Goal: Task Accomplishment & Management: Manage account settings

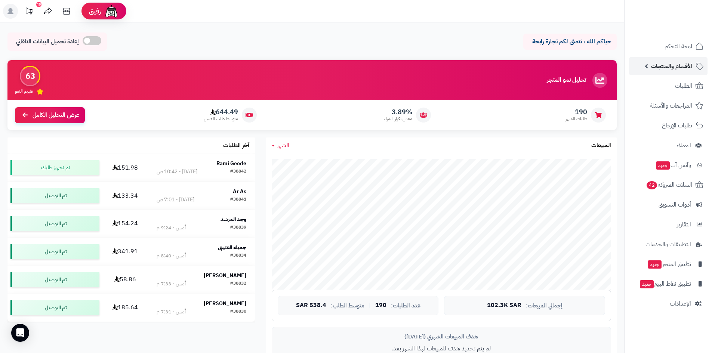
click at [668, 65] on span "الأقسام والمنتجات" at bounding box center [671, 66] width 41 height 10
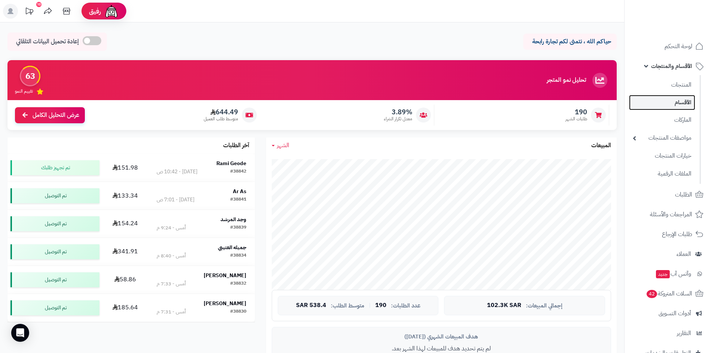
click at [680, 98] on link "الأقسام" at bounding box center [662, 102] width 66 height 15
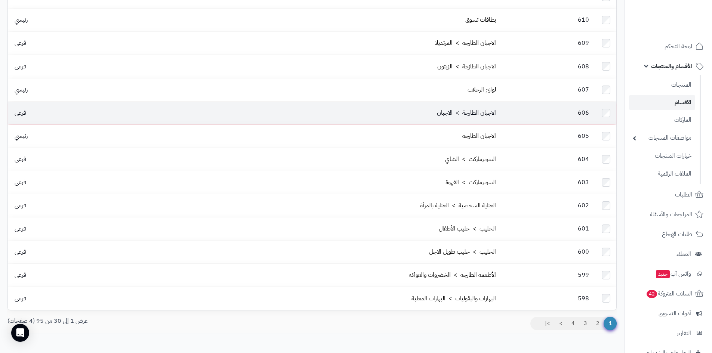
scroll to position [467, 0]
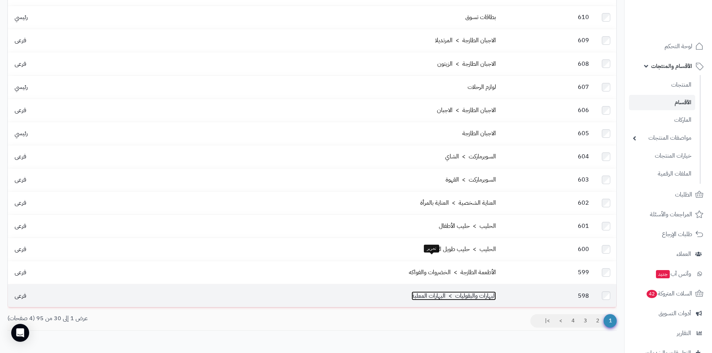
click at [439, 291] on link "البهارات والبقوليات > البهارات المعلبة" at bounding box center [453, 295] width 84 height 9
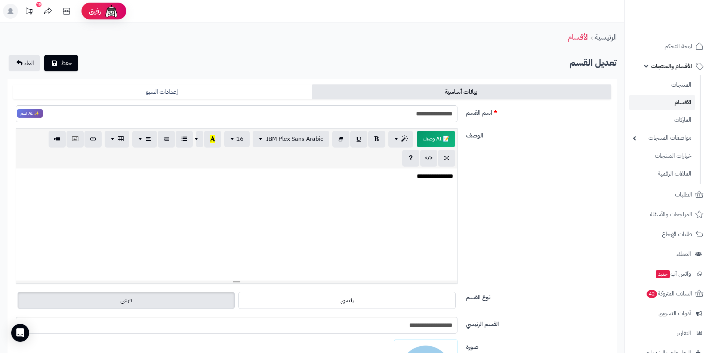
click at [419, 116] on input "**********" at bounding box center [237, 113] width 442 height 17
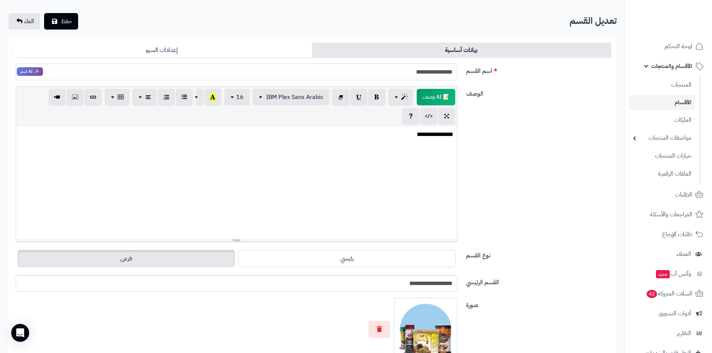
scroll to position [149, 0]
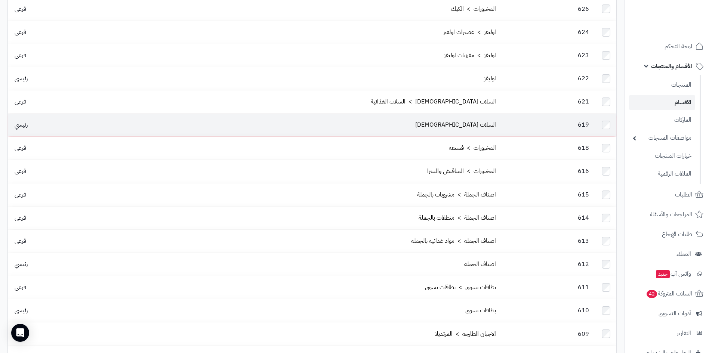
scroll to position [169, 0]
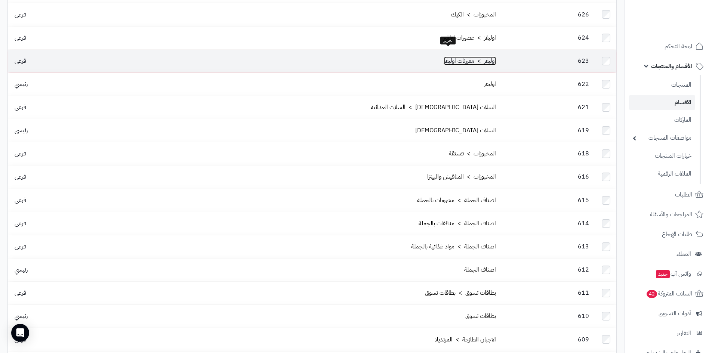
click at [444, 56] on link "اوليفز > مفرزنات اوليفز" at bounding box center [470, 60] width 52 height 9
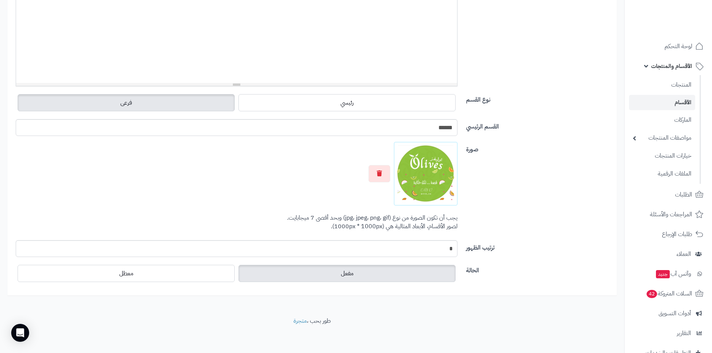
scroll to position [199, 0]
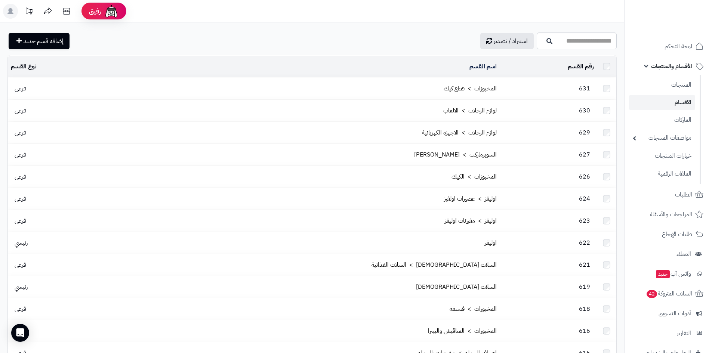
scroll to position [169, 0]
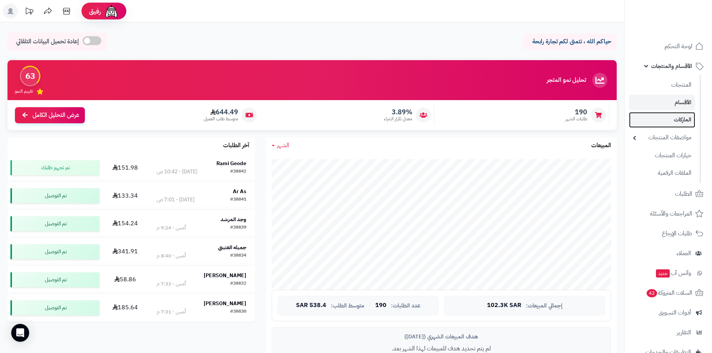
click at [664, 124] on link "الماركات" at bounding box center [662, 119] width 66 height 15
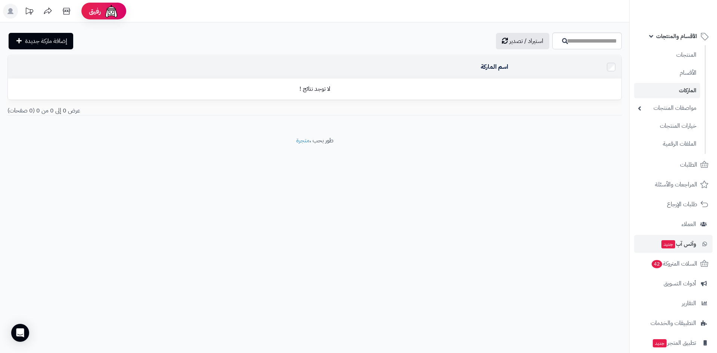
scroll to position [75, 0]
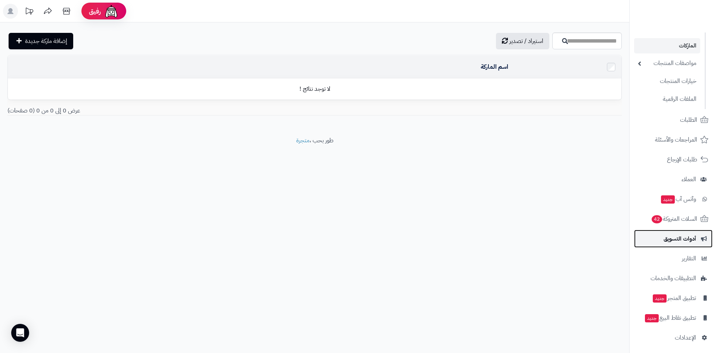
click at [697, 240] on link "أدوات التسويق" at bounding box center [673, 239] width 78 height 18
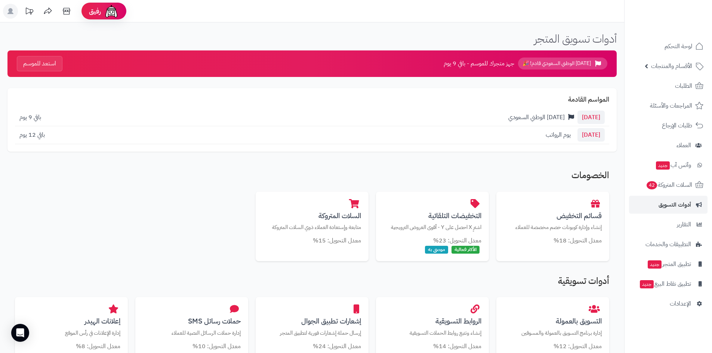
click at [593, 118] on span "[DATE]" at bounding box center [590, 117] width 27 height 13
click at [556, 61] on span "[DATE] الوطني السعودي قادم! 🎉" at bounding box center [562, 64] width 89 height 12
click at [554, 61] on span "[DATE] الوطني السعودي قادم! 🎉" at bounding box center [562, 64] width 89 height 12
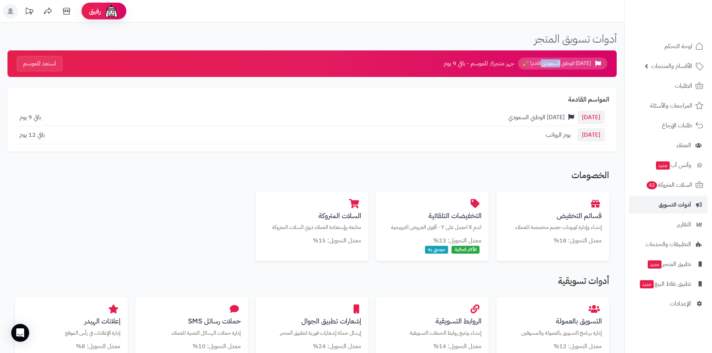
click at [554, 61] on span "اليوم الوطني السعودي قادم! 🎉" at bounding box center [562, 64] width 89 height 12
click at [573, 58] on span "اليوم الوطني السعودي قادم! 🎉" at bounding box center [562, 64] width 89 height 12
click at [573, 61] on span "اليوم الوطني السعودي قادم! 🎉" at bounding box center [562, 64] width 89 height 12
click at [589, 62] on span "اليوم الوطني السعودي قادم! 🎉" at bounding box center [562, 64] width 89 height 12
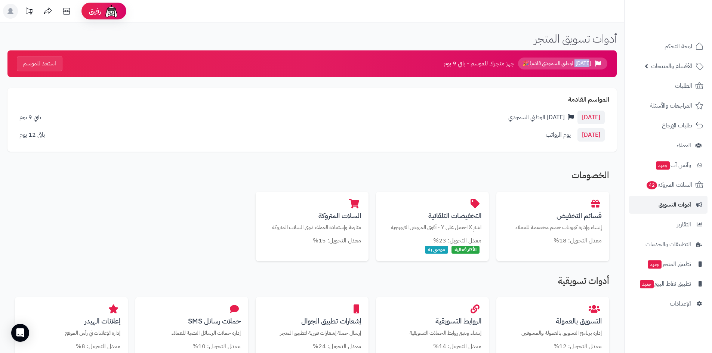
click at [589, 62] on span "اليوم الوطني السعودي قادم! 🎉" at bounding box center [562, 64] width 89 height 12
click at [475, 62] on span "جهز متجرك للموسم - باقي 9 يوم" at bounding box center [479, 63] width 71 height 9
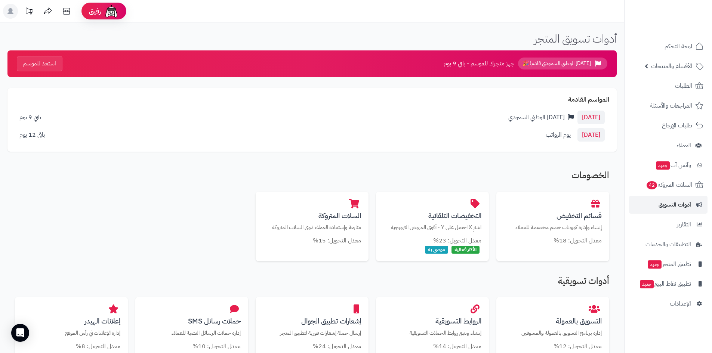
click at [590, 118] on span "23 سبتمبر" at bounding box center [590, 117] width 27 height 13
click at [589, 117] on span "23 سبتمبر" at bounding box center [590, 117] width 27 height 13
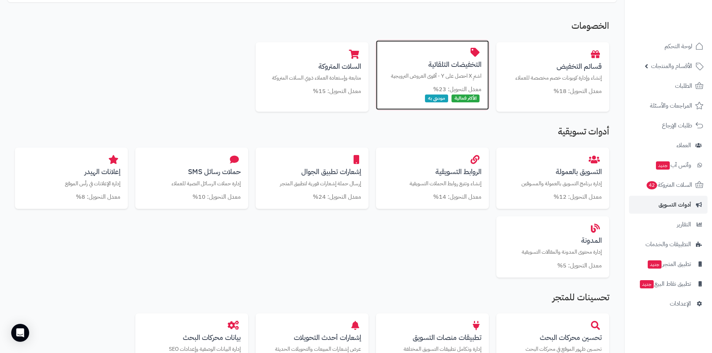
click at [450, 89] on small "معدل التحويل: 23%" at bounding box center [457, 89] width 48 height 9
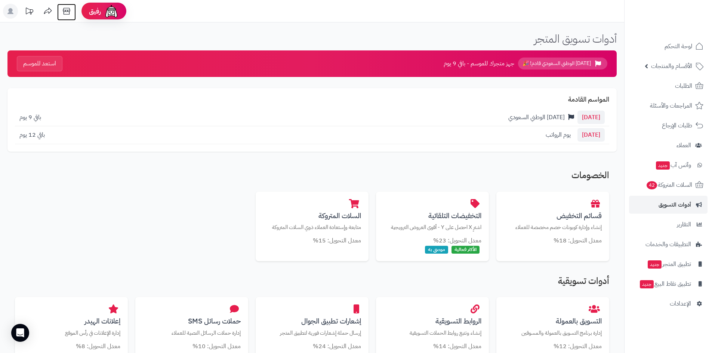
click at [64, 10] on icon at bounding box center [66, 11] width 15 height 15
click at [564, 65] on span "اليوم الوطني السعودي قادم! 🎉" at bounding box center [562, 64] width 89 height 12
click at [598, 121] on span "23 سبتمبر" at bounding box center [590, 117] width 27 height 13
click at [571, 63] on span "اليوم الوطني السعودي قادم! 🎉" at bounding box center [562, 64] width 89 height 12
click at [562, 64] on span "اليوم الوطني السعودي قادم! 🎉" at bounding box center [562, 64] width 89 height 12
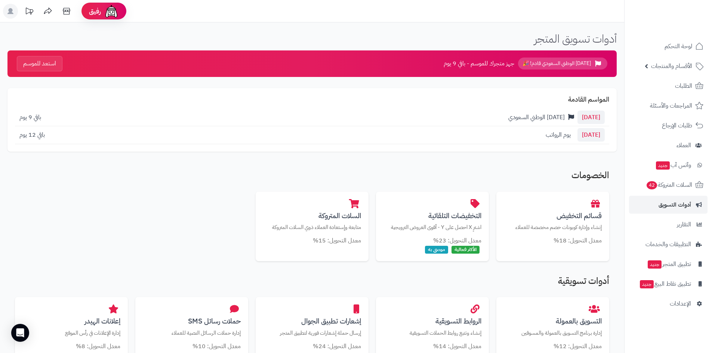
click at [590, 112] on span "23 سبتمبر" at bounding box center [590, 117] width 27 height 13
click at [680, 126] on span "طلبات الإرجاع" at bounding box center [677, 125] width 30 height 10
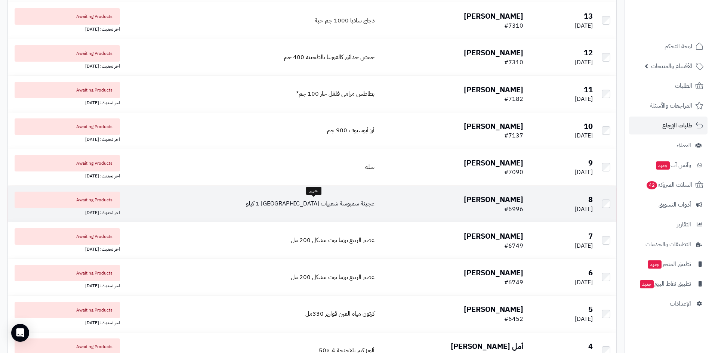
scroll to position [348, 0]
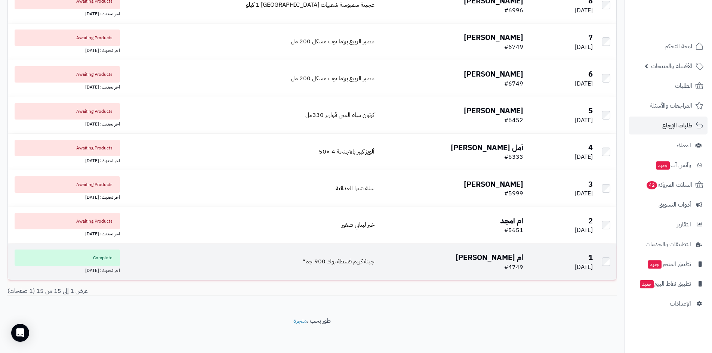
click at [480, 254] on b "ام ريان البقمي" at bounding box center [489, 257] width 68 height 11
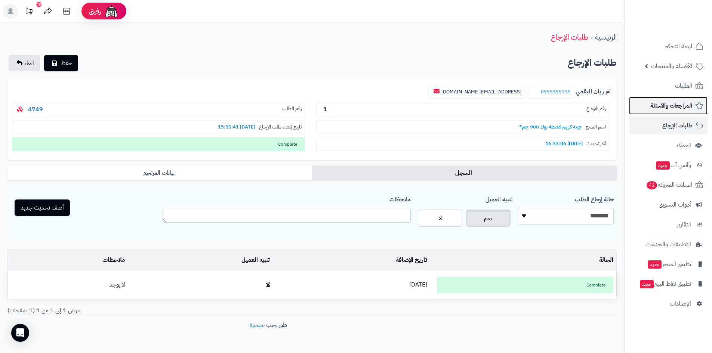
click at [674, 111] on link "المراجعات والأسئلة" at bounding box center [668, 106] width 78 height 18
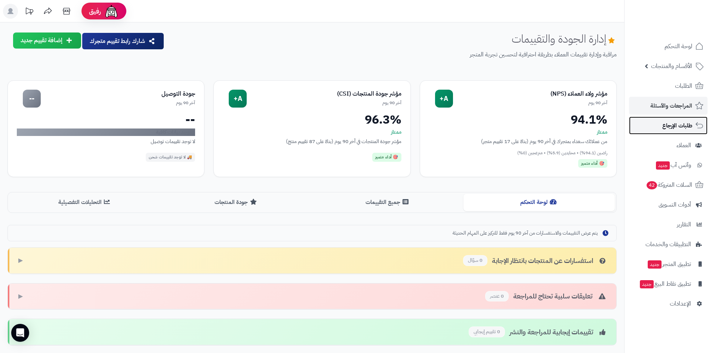
click at [677, 126] on span "طلبات الإرجاع" at bounding box center [677, 125] width 30 height 10
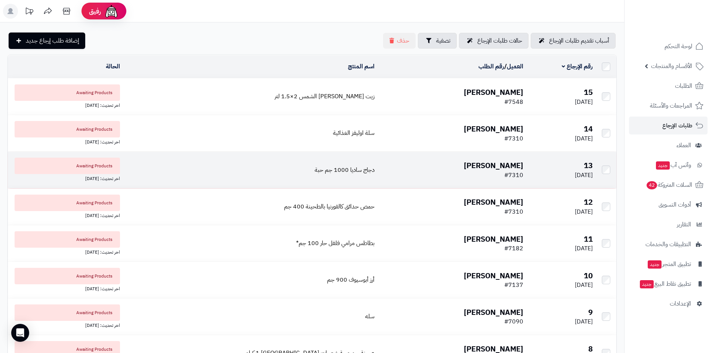
click at [98, 165] on span "Awaiting Products" at bounding box center [67, 166] width 105 height 16
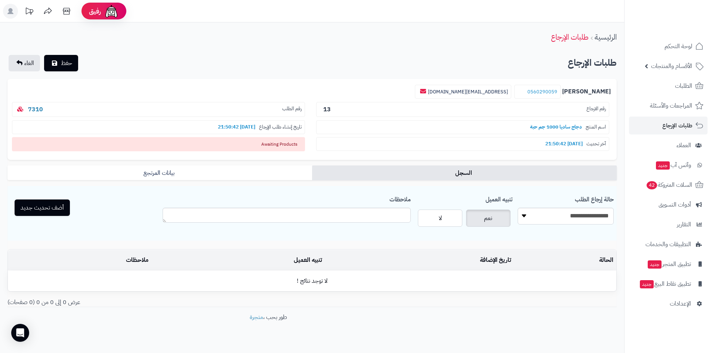
click at [264, 140] on span "Awaiting Products" at bounding box center [158, 144] width 293 height 14
click at [277, 146] on span "Awaiting Products" at bounding box center [158, 144] width 293 height 14
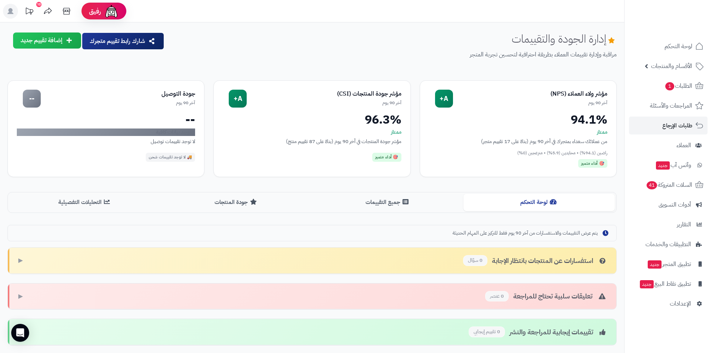
click at [32, 5] on icon at bounding box center [29, 11] width 15 height 15
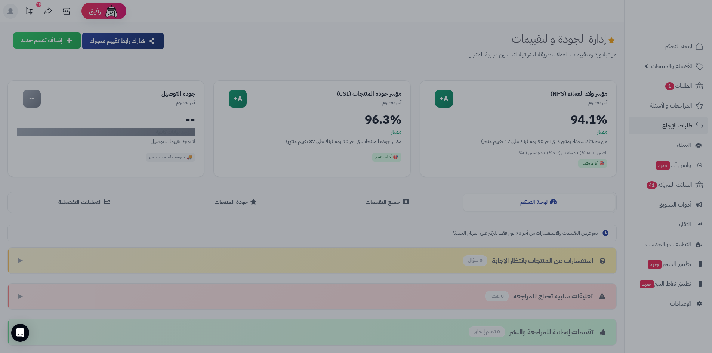
click at [459, 89] on div at bounding box center [356, 176] width 712 height 353
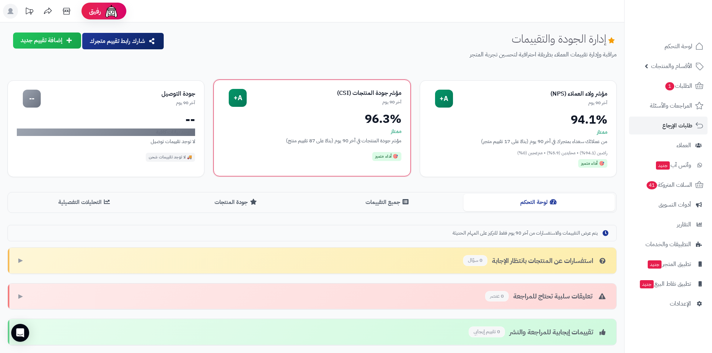
click at [312, 100] on div "آخر 90 يوم" at bounding box center [324, 102] width 154 height 6
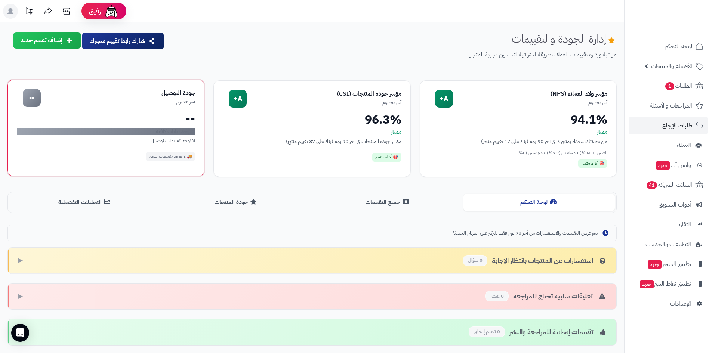
click at [155, 96] on div "جودة التوصيل" at bounding box center [118, 93] width 154 height 9
